Goal: Task Accomplishment & Management: Manage account settings

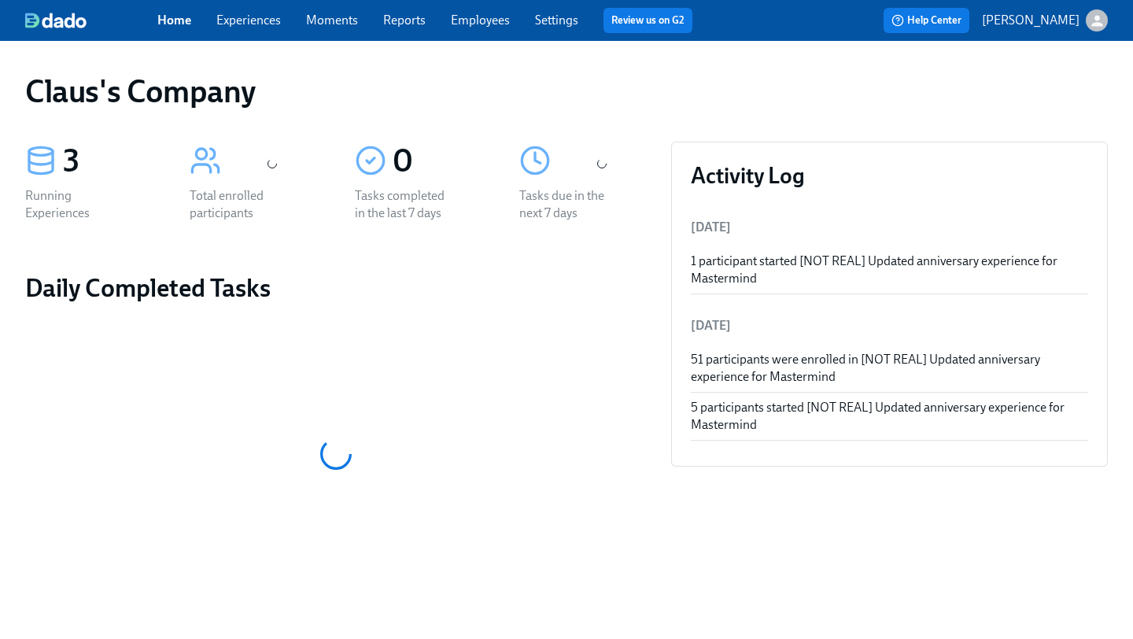
click at [264, 27] on link "Experiences" at bounding box center [248, 20] width 65 height 15
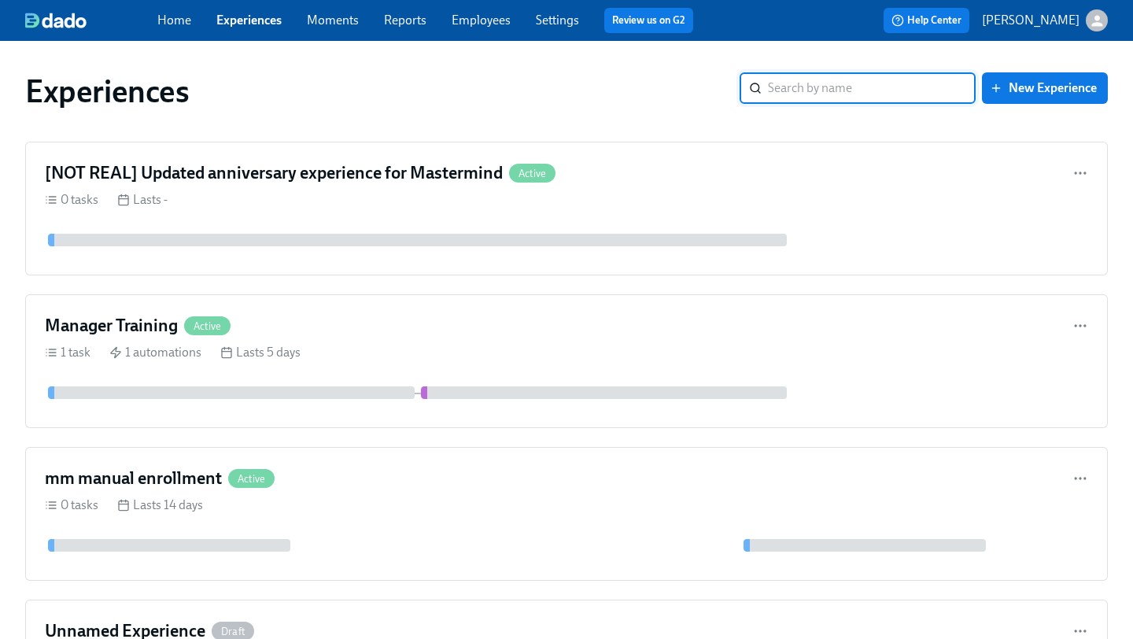
click at [1105, 28] on div "button" at bounding box center [1097, 20] width 22 height 22
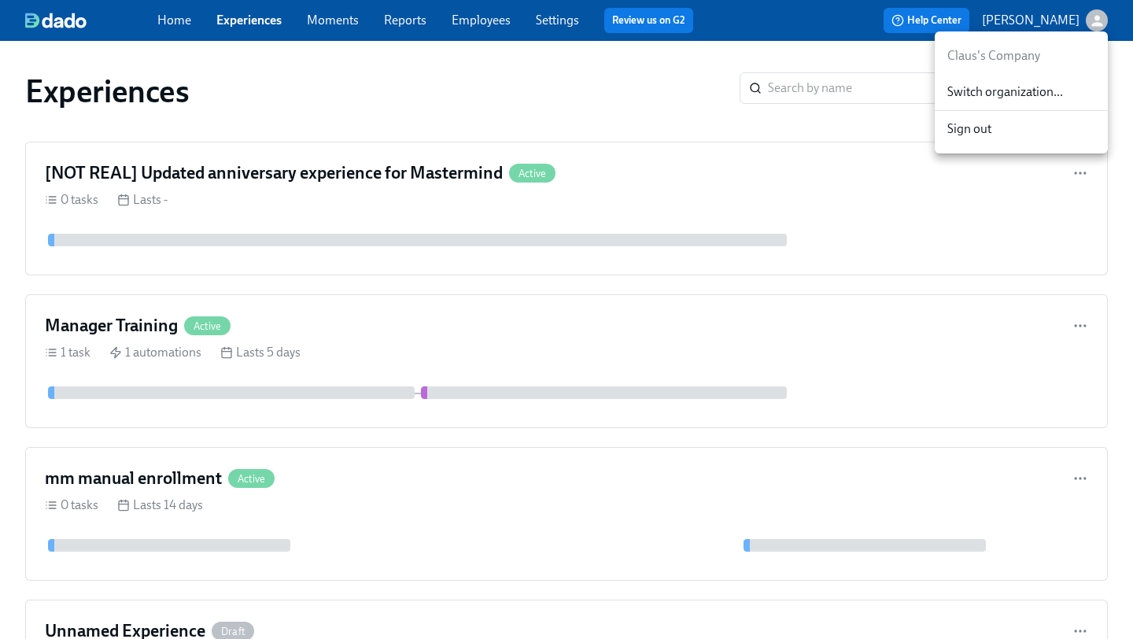
click at [1033, 90] on span "Switch organization..." at bounding box center [1021, 91] width 148 height 17
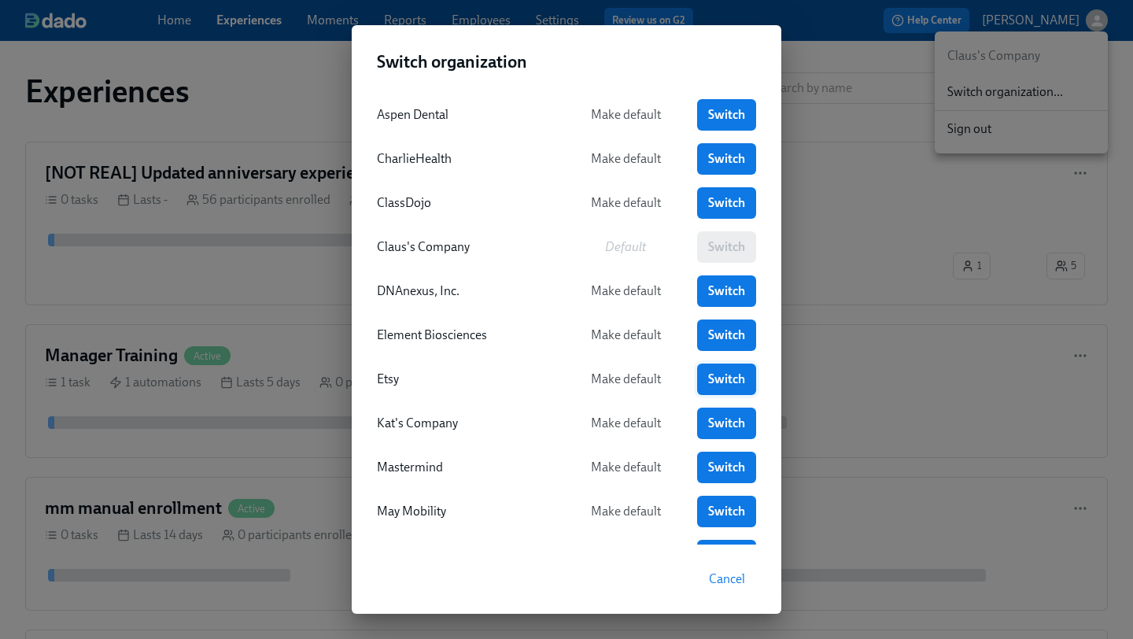
click at [733, 382] on span "Switch" at bounding box center [726, 379] width 37 height 16
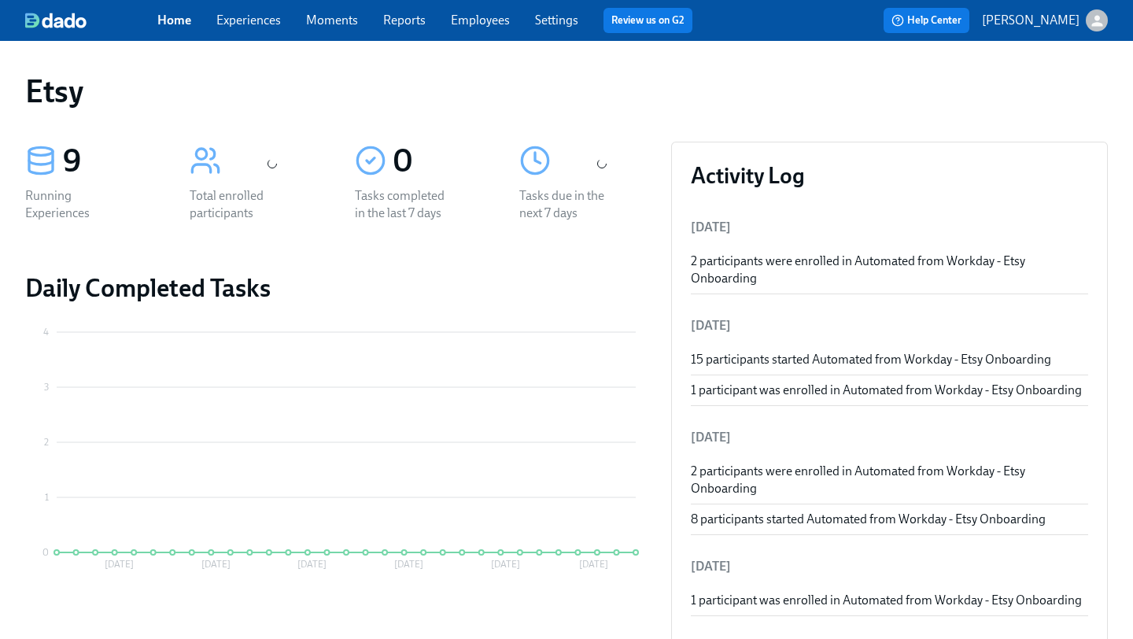
click at [489, 21] on link "Employees" at bounding box center [480, 20] width 59 height 15
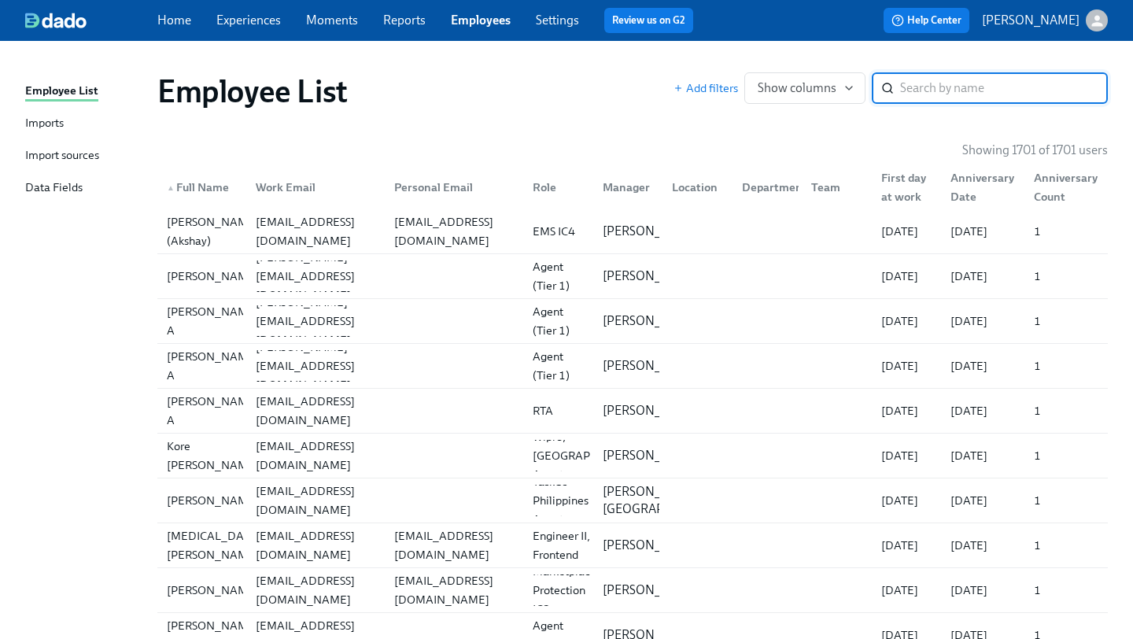
click at [75, 154] on div "Import sources" at bounding box center [62, 156] width 74 height 20
